Goal: Task Accomplishment & Management: Manage account settings

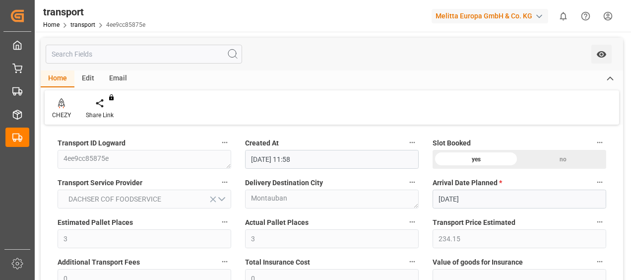
scroll to position [834, 0]
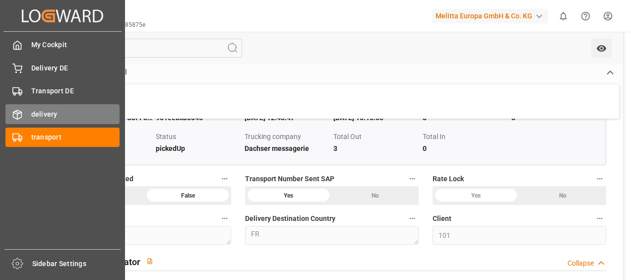
click at [21, 115] on icon at bounding box center [17, 115] width 10 height 10
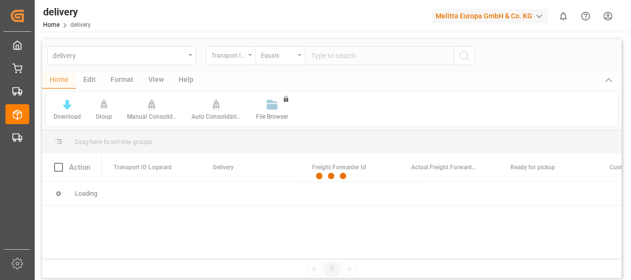
click at [238, 59] on div at bounding box center [332, 176] width 580 height 274
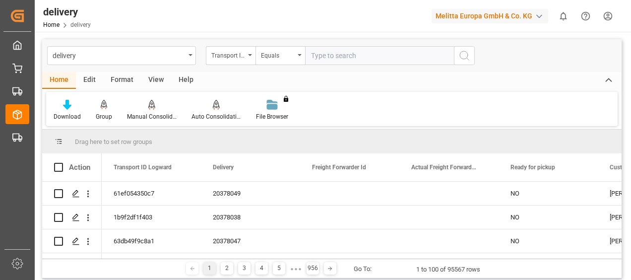
click at [238, 59] on div "Transport ID Logward" at bounding box center [228, 54] width 34 height 11
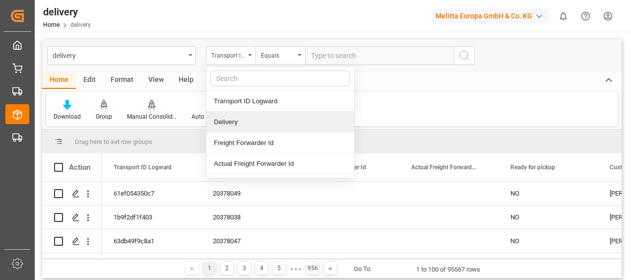
click at [237, 121] on div "Delivery" at bounding box center [280, 122] width 148 height 21
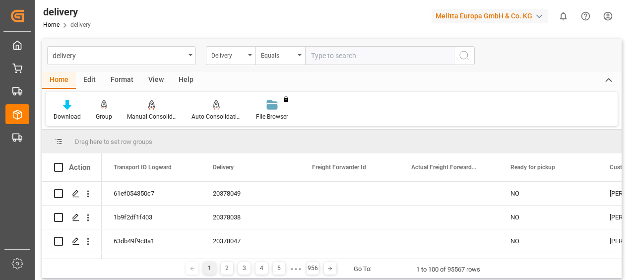
click at [319, 55] on input "text" at bounding box center [379, 55] width 149 height 19
type input "80002906"
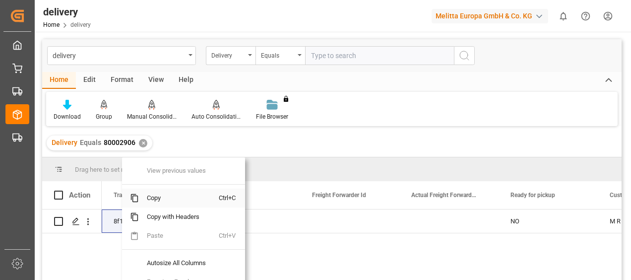
click at [156, 194] on span "Copy" at bounding box center [179, 198] width 80 height 19
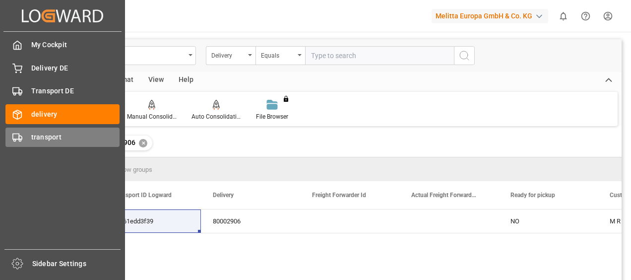
click at [20, 136] on polygon at bounding box center [20, 137] width 3 height 3
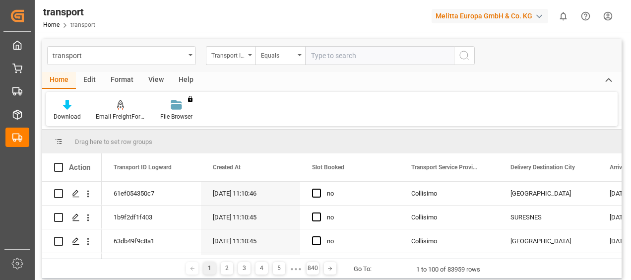
click at [335, 60] on input "text" at bounding box center [379, 55] width 149 height 19
type input "a"
type input "V"
paste input "8f161edd3f39"
type input "8f161edd3f39"
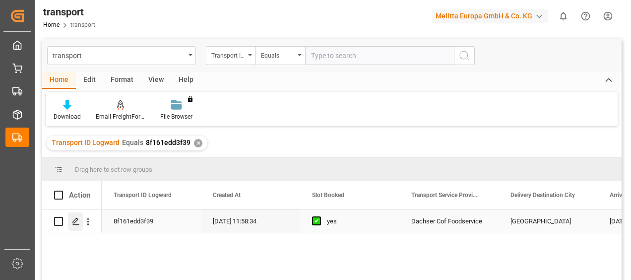
click at [77, 221] on icon "Press SPACE to select this row." at bounding box center [76, 221] width 8 height 8
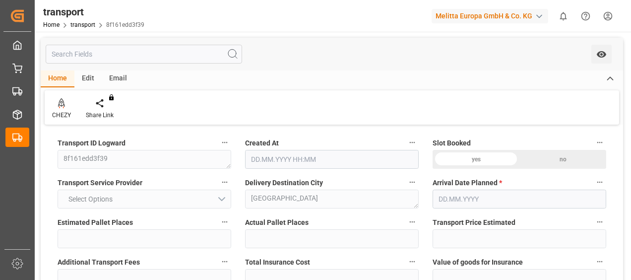
type input "33"
type input "364.72"
type input "0"
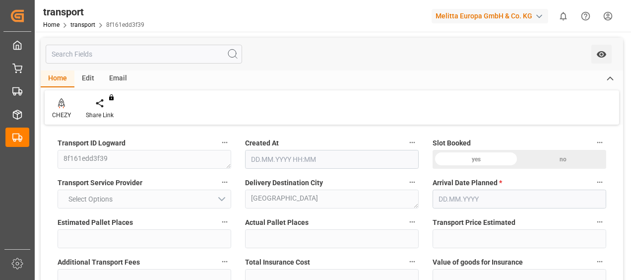
type input "358.3009"
type input "-6.4191"
type input "0"
type input "7630.82"
type input "9838"
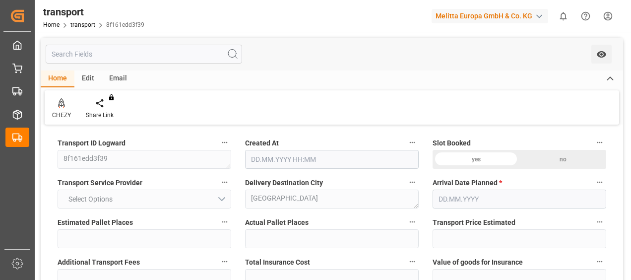
type input "27199.326"
type input "95"
type input "33"
type input "0"
type input "33"
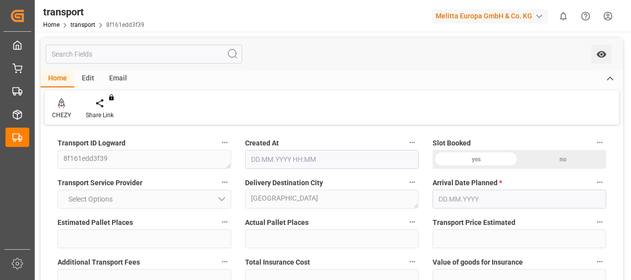
type input "101"
type input "9019.161"
type input "0"
type input "4710.8598"
type input "0"
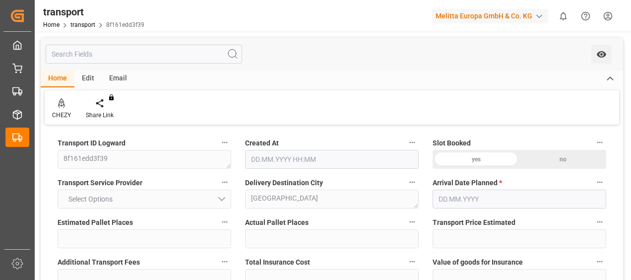
type input "0"
type input "21"
type input "35"
type input "[DATE] 11:58"
type input "[DATE]"
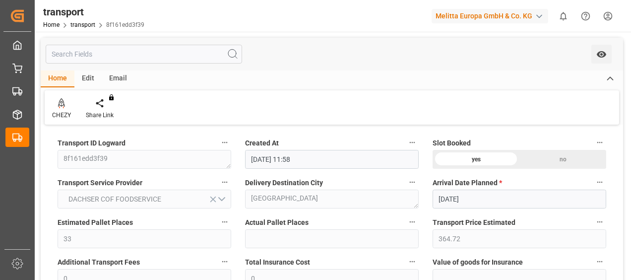
type input "[DATE]"
click at [560, 75] on div "Home Edit Email" at bounding box center [332, 78] width 583 height 17
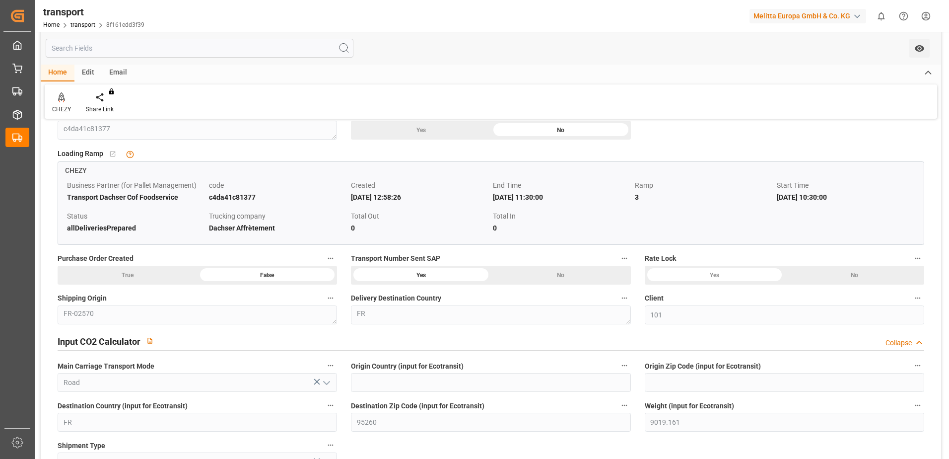
scroll to position [754, 0]
